Goal: Navigation & Orientation: Find specific page/section

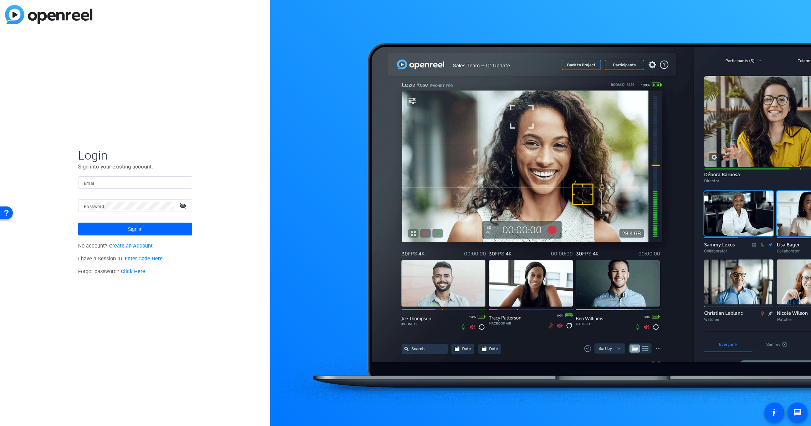
drag, startPoint x: 119, startPoint y: 187, endPoint x: 119, endPoint y: 182, distance: 5.0
click at [119, 186] on div at bounding box center [135, 182] width 103 height 12
click at [119, 181] on input "Email" at bounding box center [135, 183] width 103 height 9
click at [182, 179] on keeper-lock "Open Keeper Popup" at bounding box center [181, 183] width 9 height 9
type input "[PERSON_NAME][EMAIL_ADDRESS][PERSON_NAME][DOMAIN_NAME]"
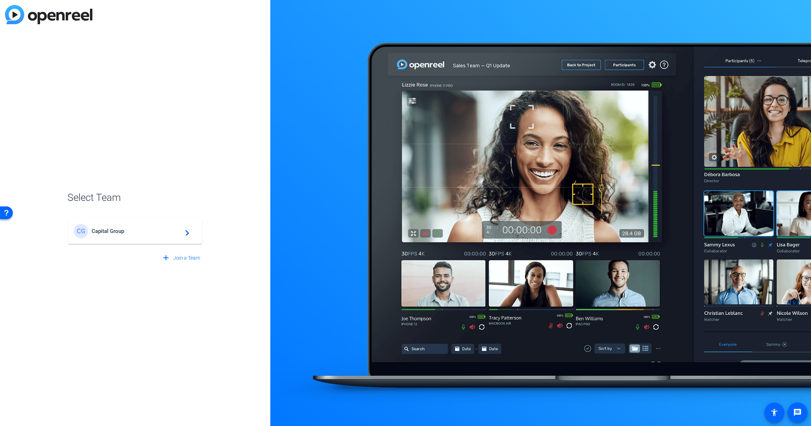
click at [134, 230] on span "Capital Group" at bounding box center [136, 231] width 89 height 6
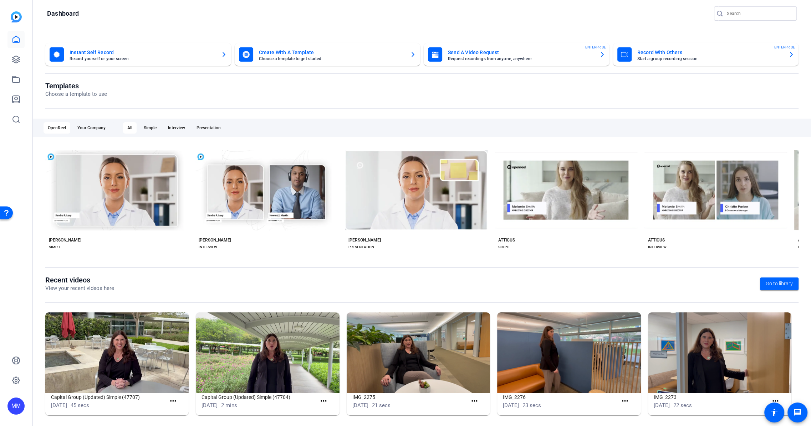
scroll to position [9, 0]
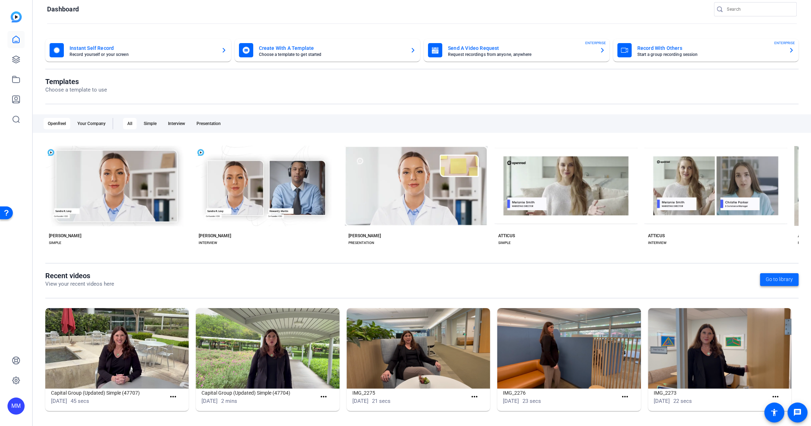
click at [767, 277] on span "Go to library" at bounding box center [778, 279] width 27 height 7
